Goal: Obtain resource: Download file/media

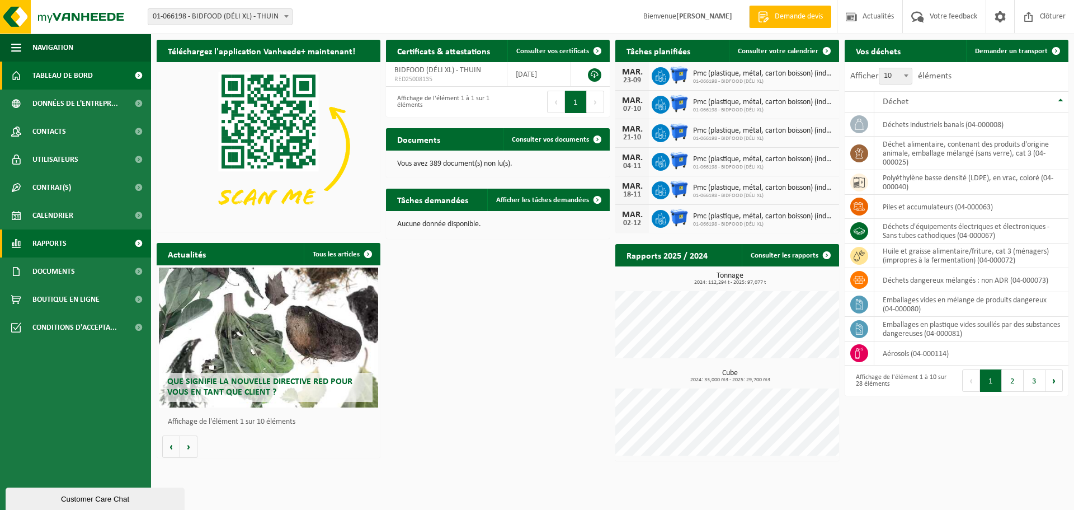
click at [56, 250] on span "Rapports" at bounding box center [49, 243] width 34 height 28
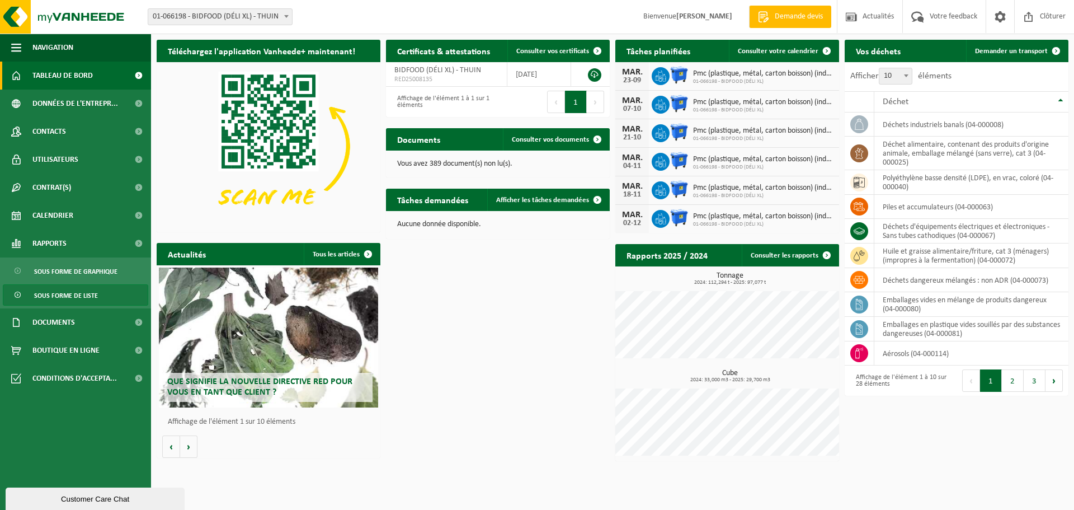
click at [71, 298] on span "Sous forme de liste" at bounding box center [66, 295] width 64 height 21
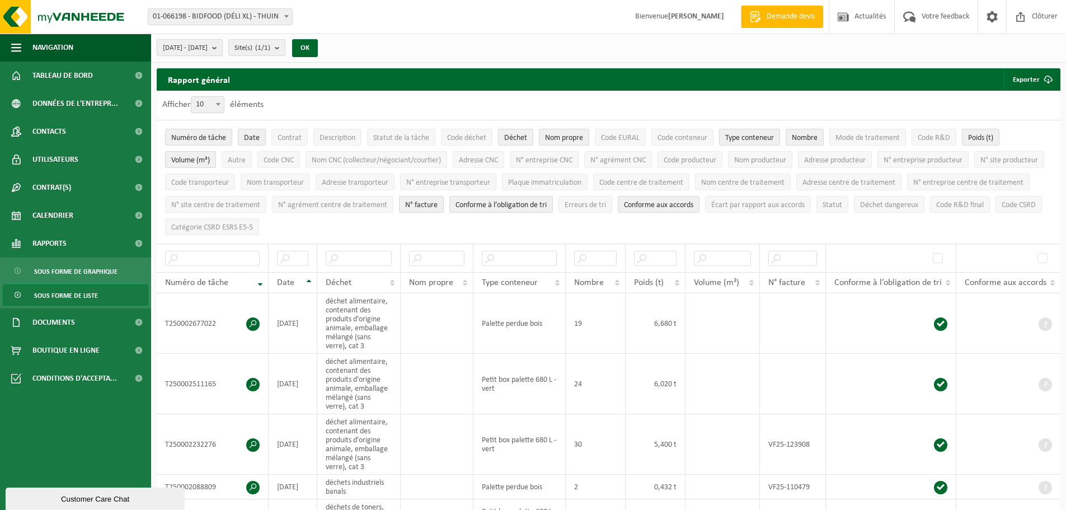
click at [222, 49] on b "submit" at bounding box center [217, 48] width 10 height 16
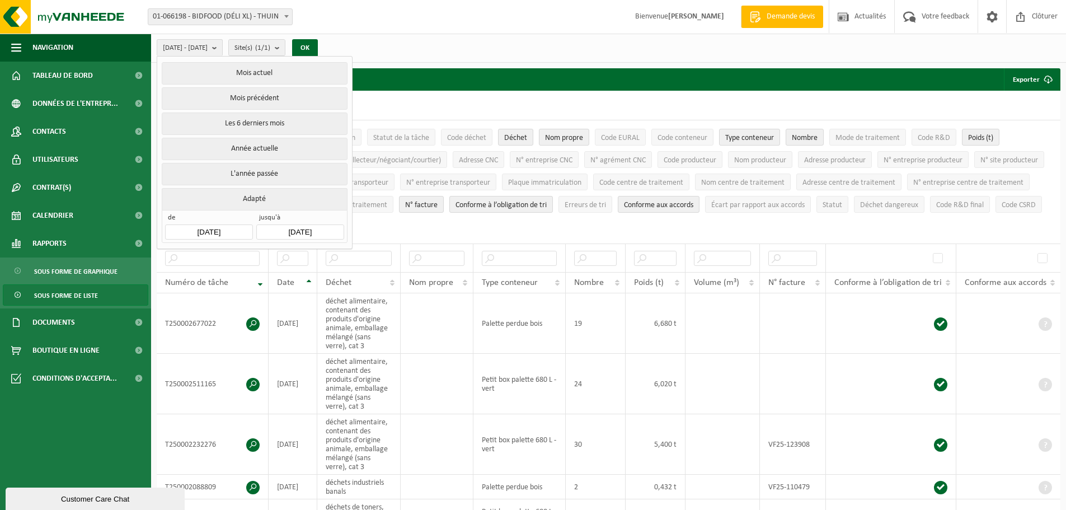
click at [205, 226] on input "[DATE]" at bounding box center [208, 231] width 87 height 15
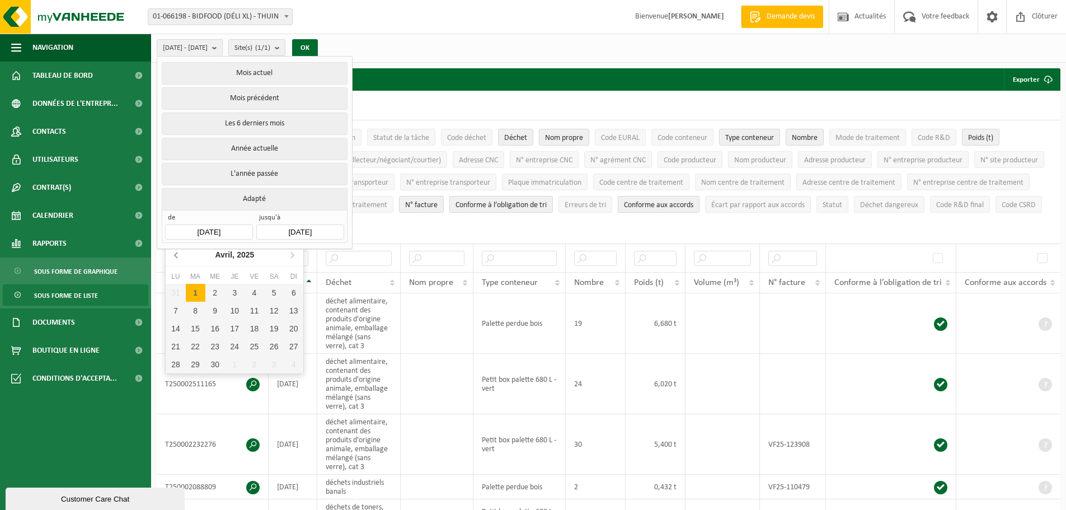
click at [173, 258] on icon at bounding box center [177, 255] width 18 height 18
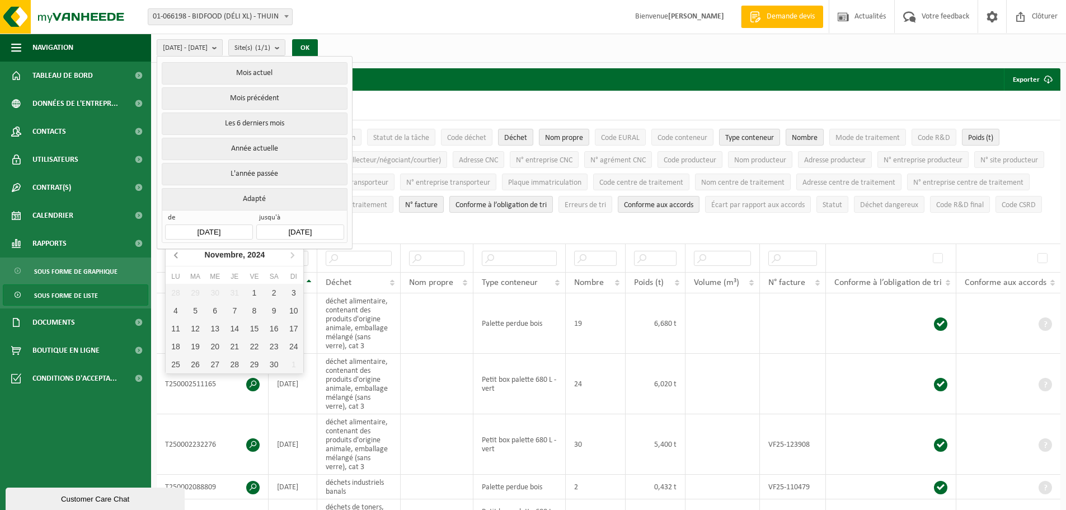
click at [173, 258] on icon at bounding box center [177, 255] width 18 height 18
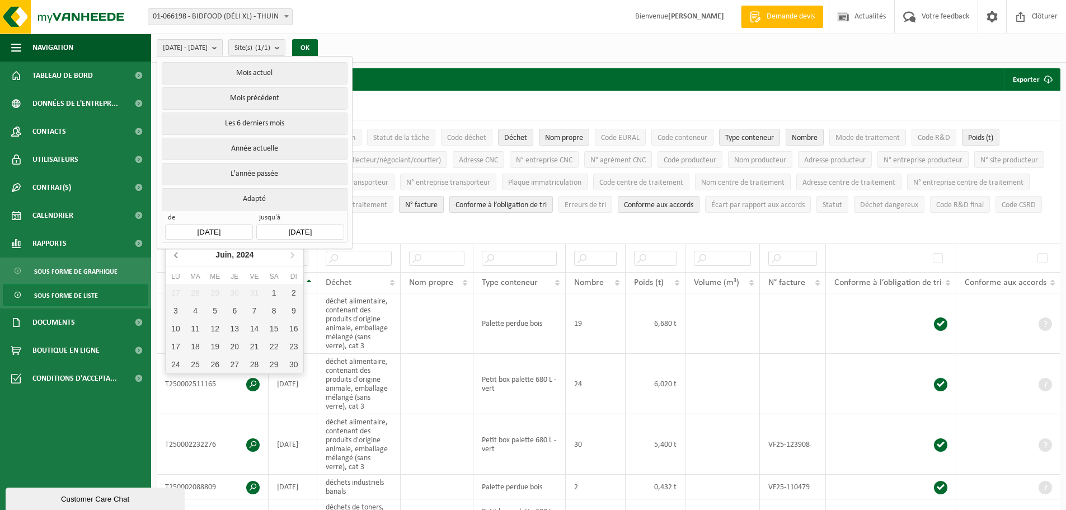
click at [173, 258] on icon at bounding box center [177, 255] width 18 height 18
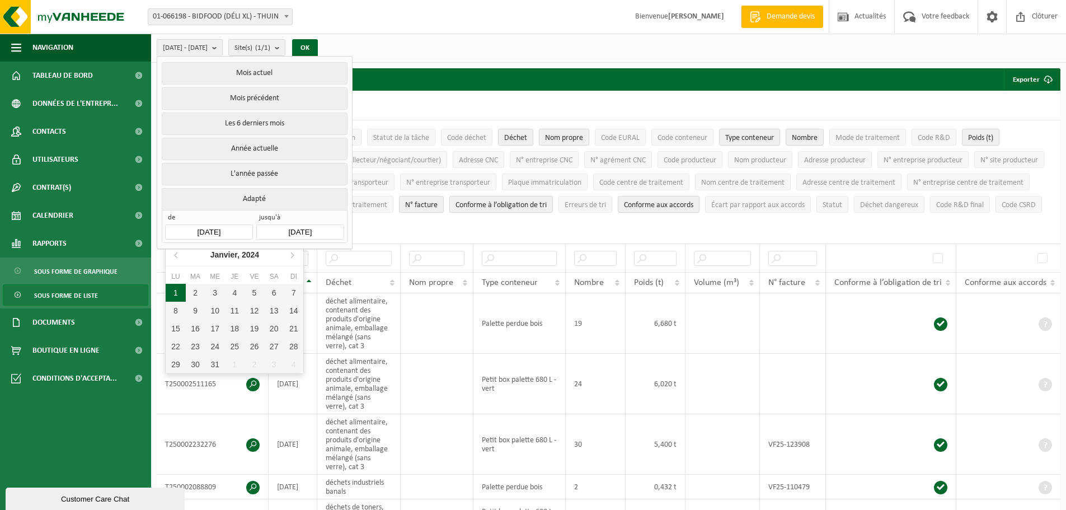
click at [171, 295] on div "1" at bounding box center [176, 293] width 20 height 18
type input "[DATE]"
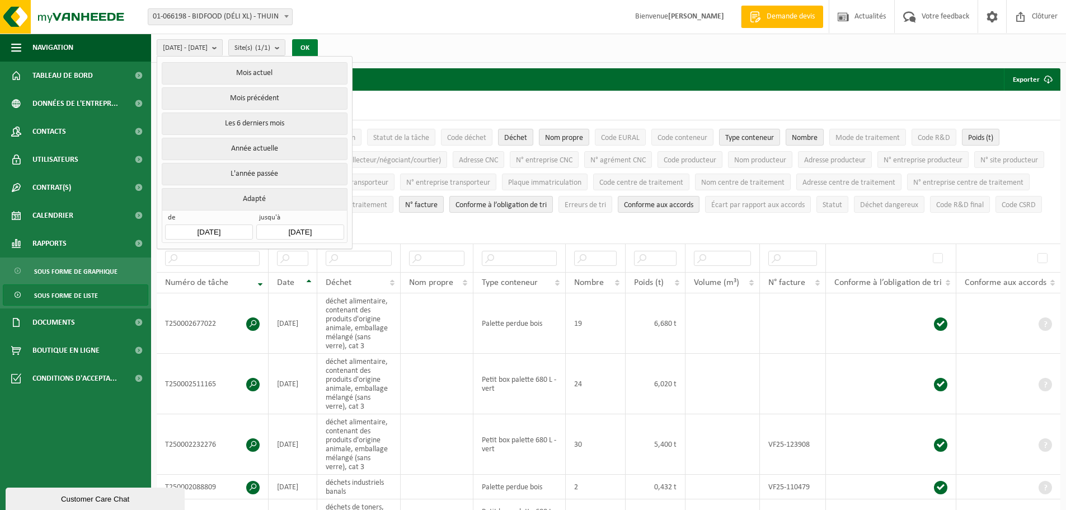
click at [318, 49] on button "OK" at bounding box center [305, 48] width 26 height 18
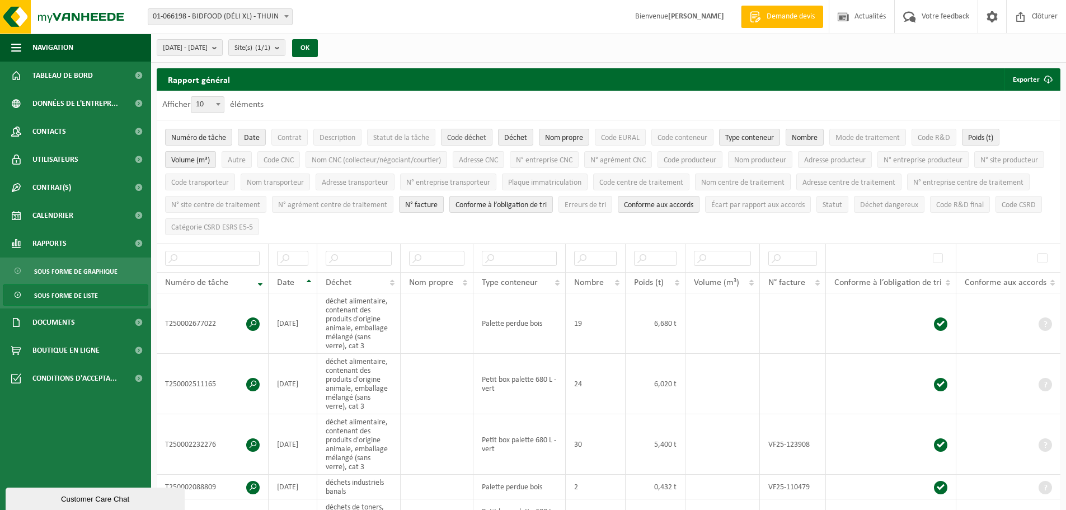
click at [464, 135] on span "Code déchet" at bounding box center [466, 138] width 39 height 8
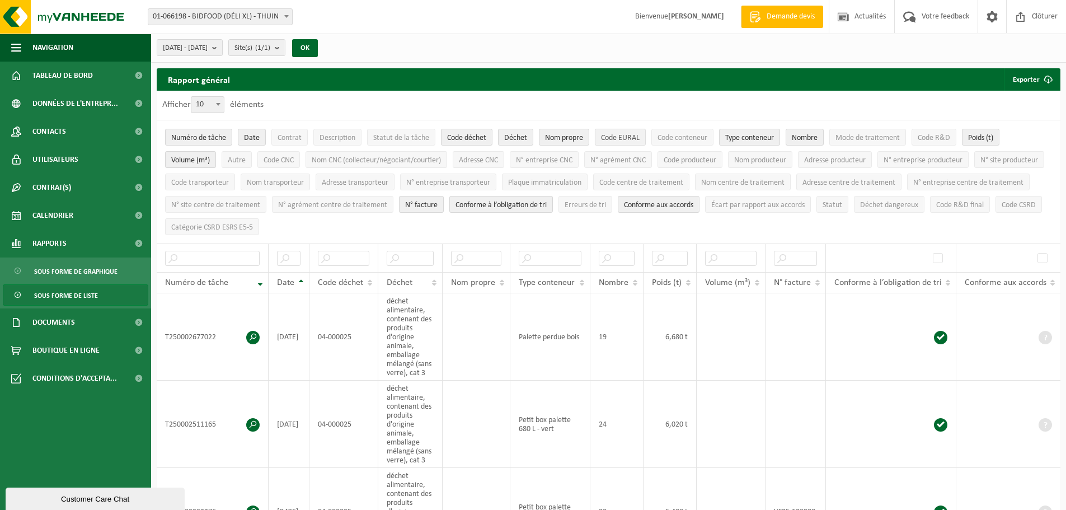
click at [620, 140] on span "Code EURAL" at bounding box center [620, 138] width 39 height 8
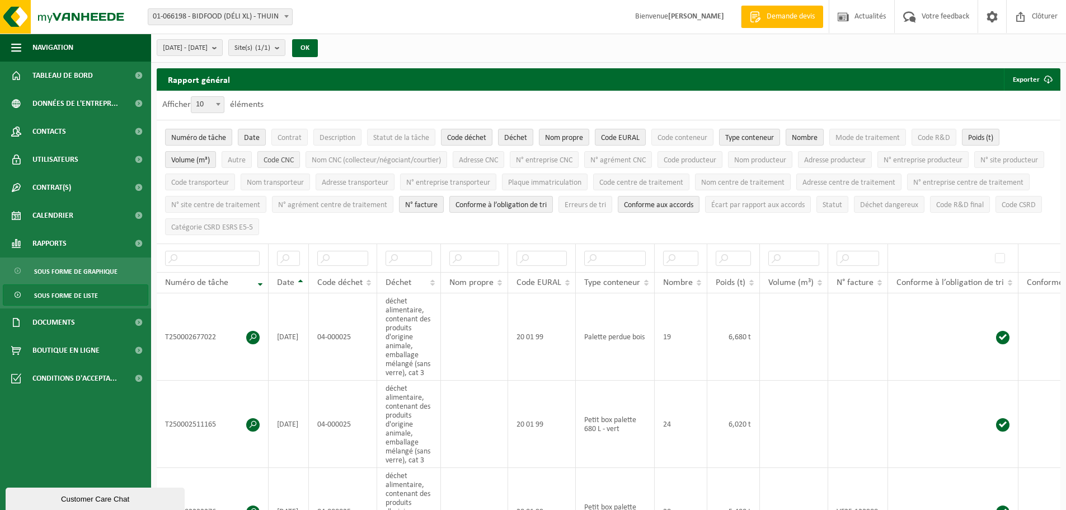
click at [270, 156] on span "Code CNC" at bounding box center [278, 160] width 30 height 8
click at [1042, 82] on span "submit" at bounding box center [1048, 79] width 22 height 22
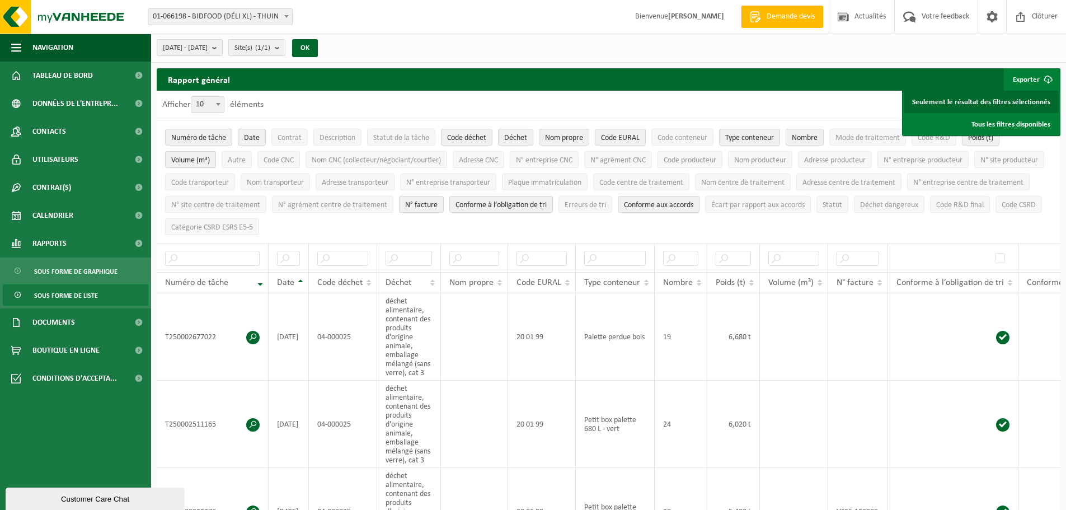
click at [996, 100] on link "Seulement le résultat des filtres sélectionnés" at bounding box center [980, 102] width 155 height 22
click at [557, 135] on span "Nom propre" at bounding box center [564, 138] width 38 height 8
